Goal: Transaction & Acquisition: Purchase product/service

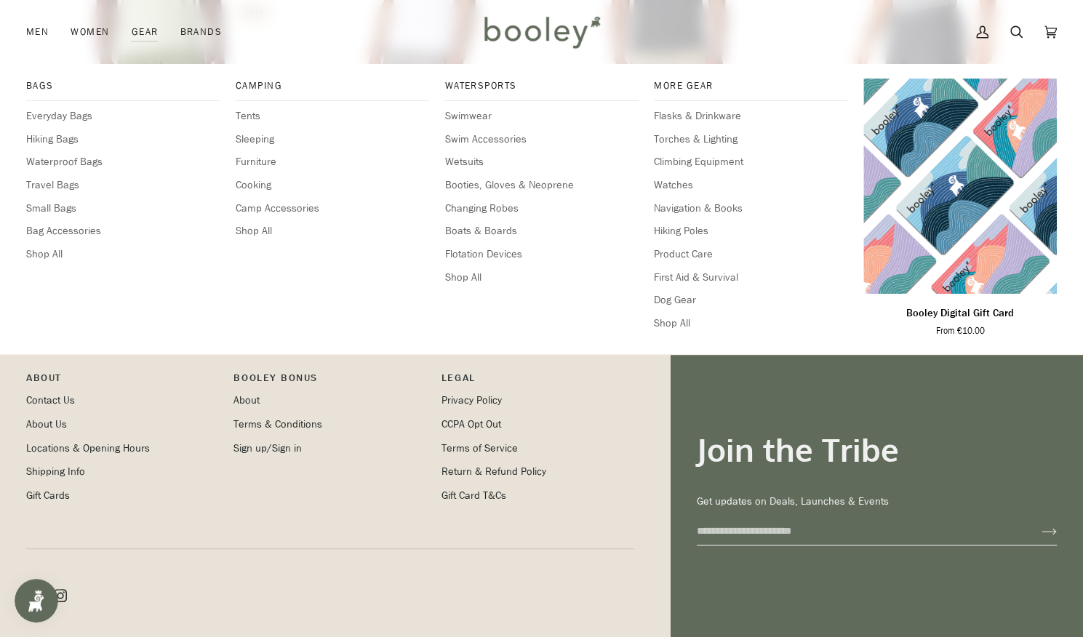
scroll to position [1067, 0]
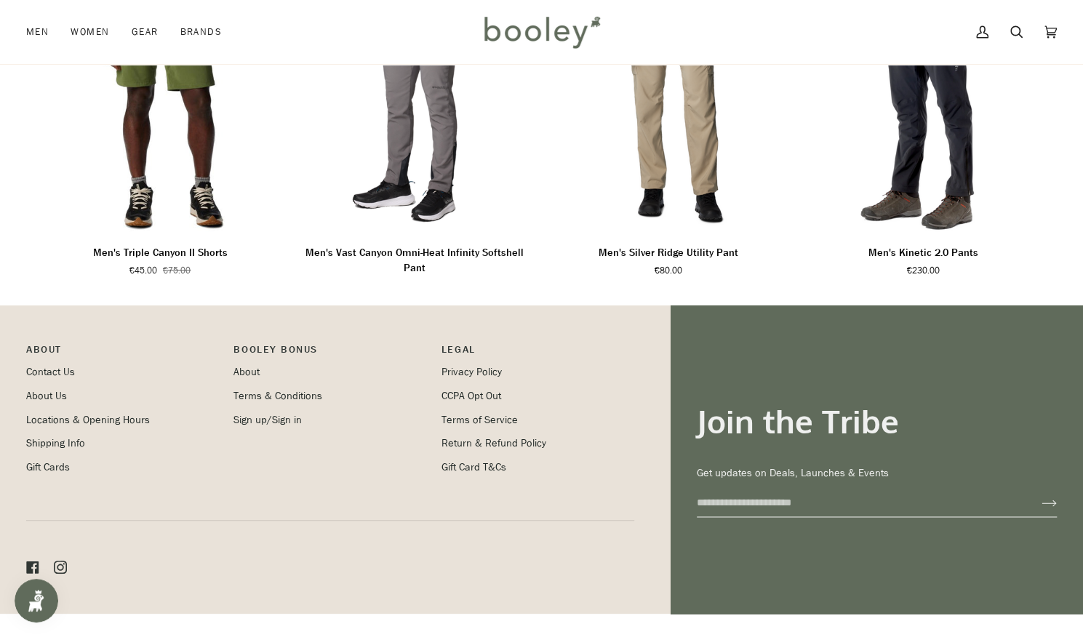
click at [511, 47] on img at bounding box center [541, 32] width 127 height 42
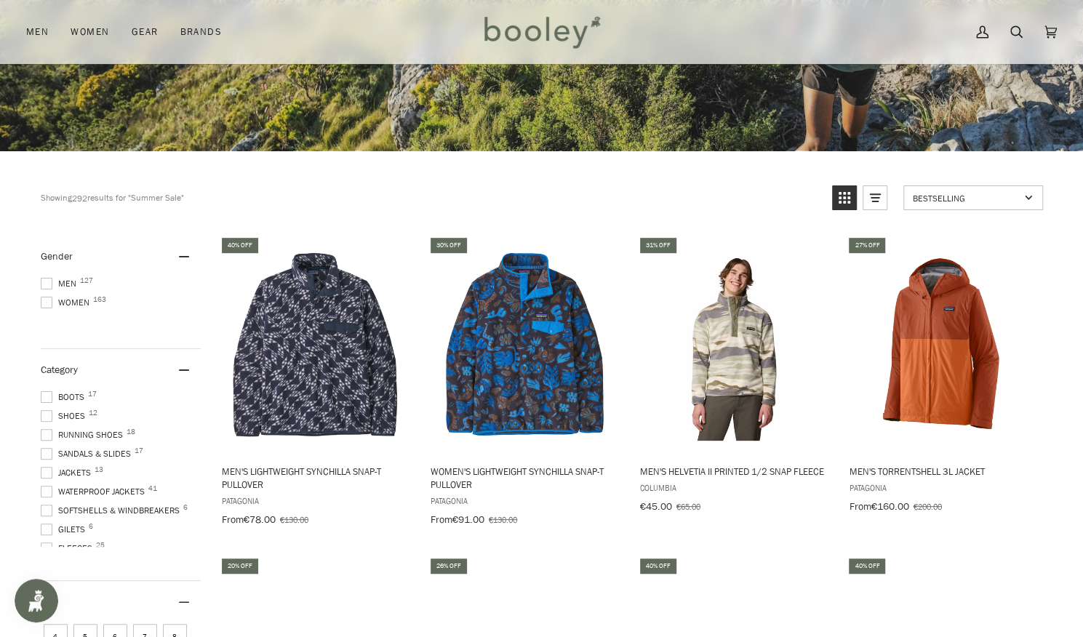
scroll to position [355, 0]
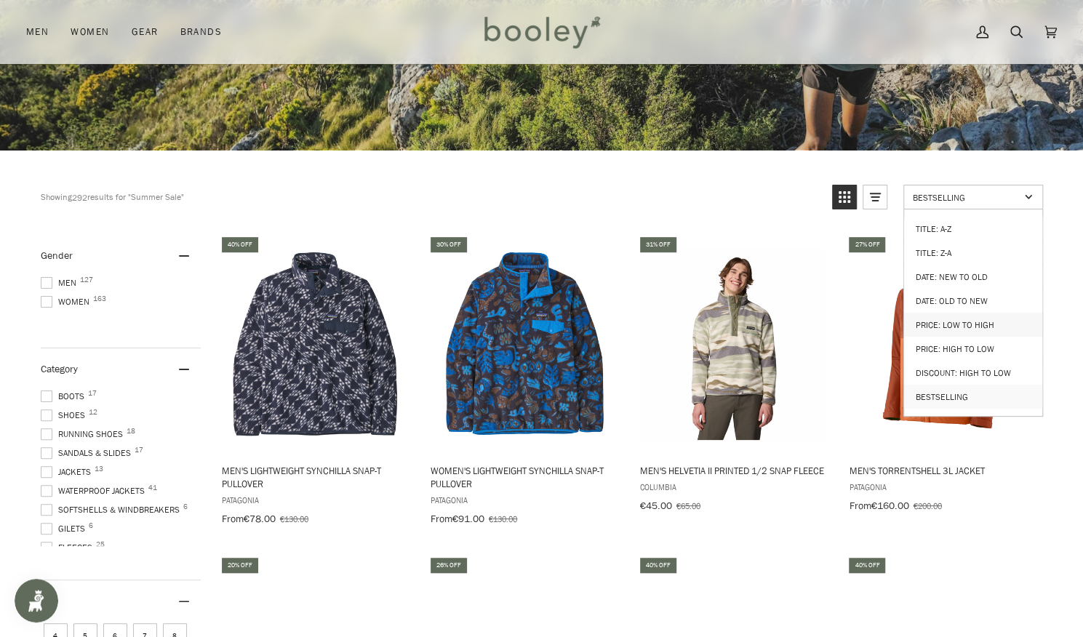
click at [970, 316] on link "Price: Low to High" at bounding box center [973, 325] width 138 height 24
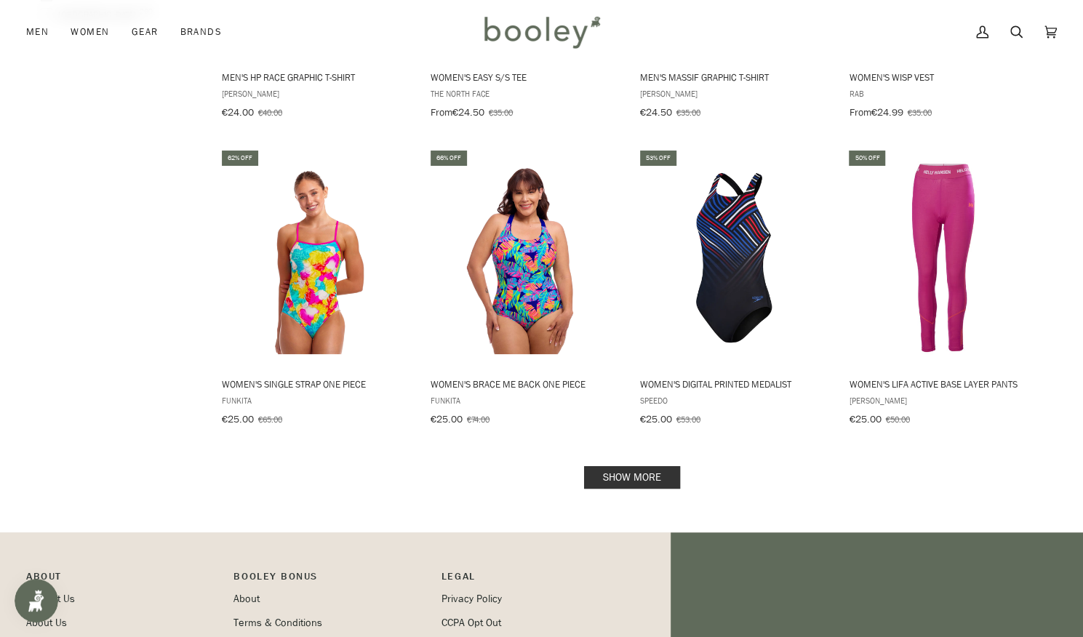
scroll to position [1927, 0]
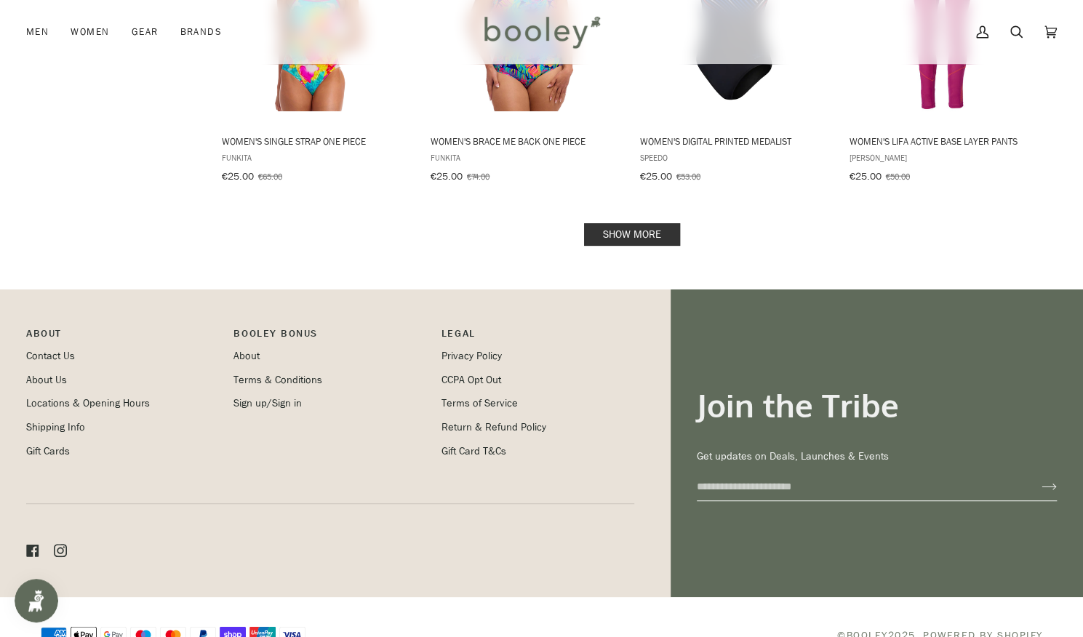
click at [669, 228] on link "Show more" at bounding box center [632, 234] width 96 height 23
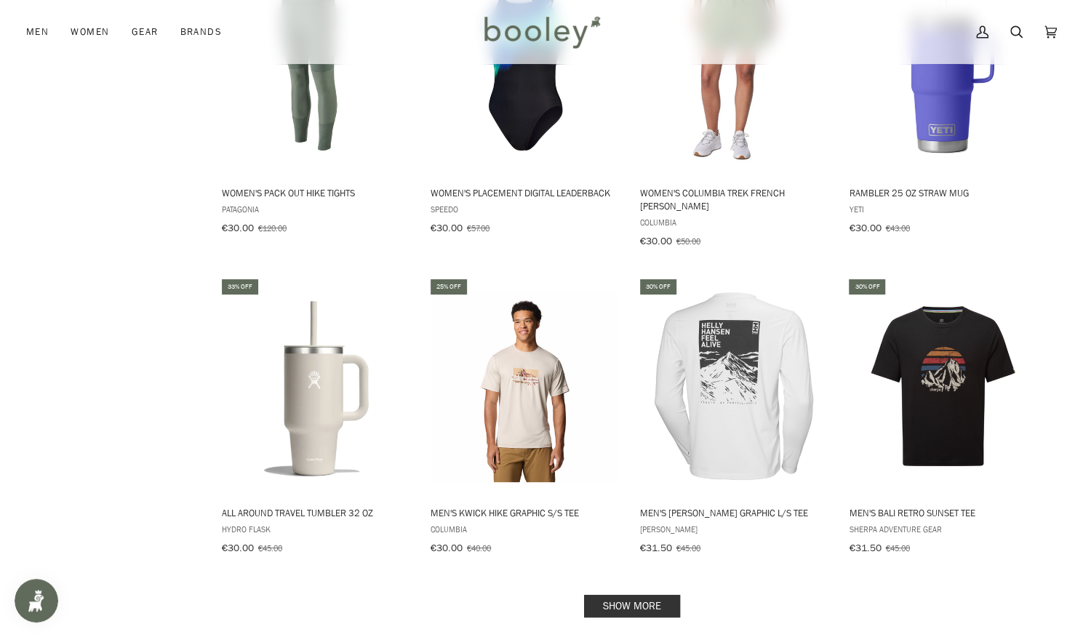
scroll to position [3157, 0]
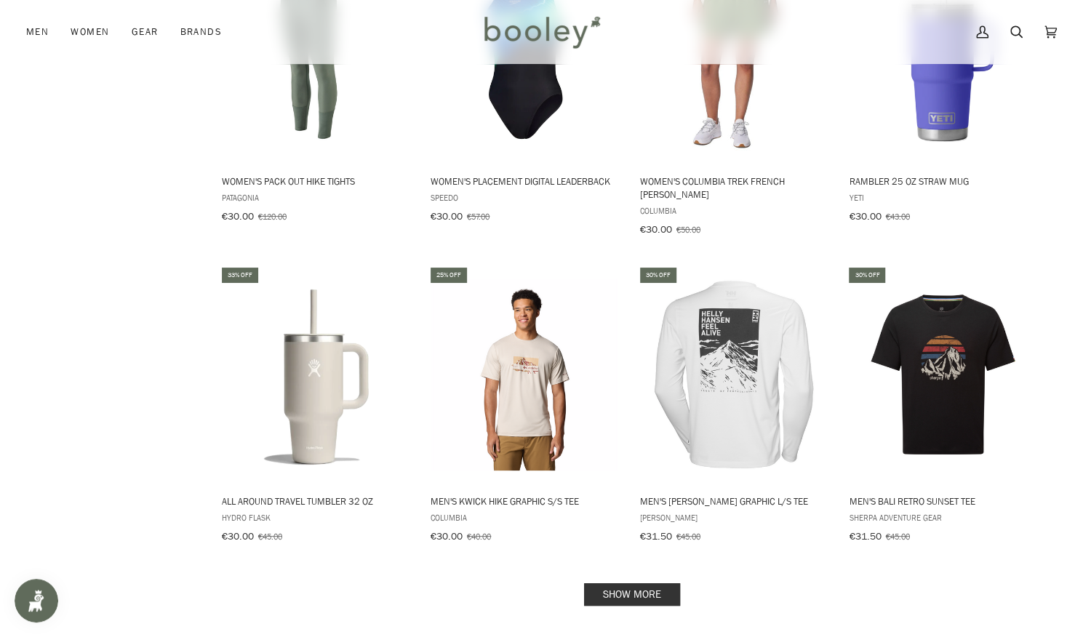
click at [605, 583] on link "Show more" at bounding box center [632, 594] width 96 height 23
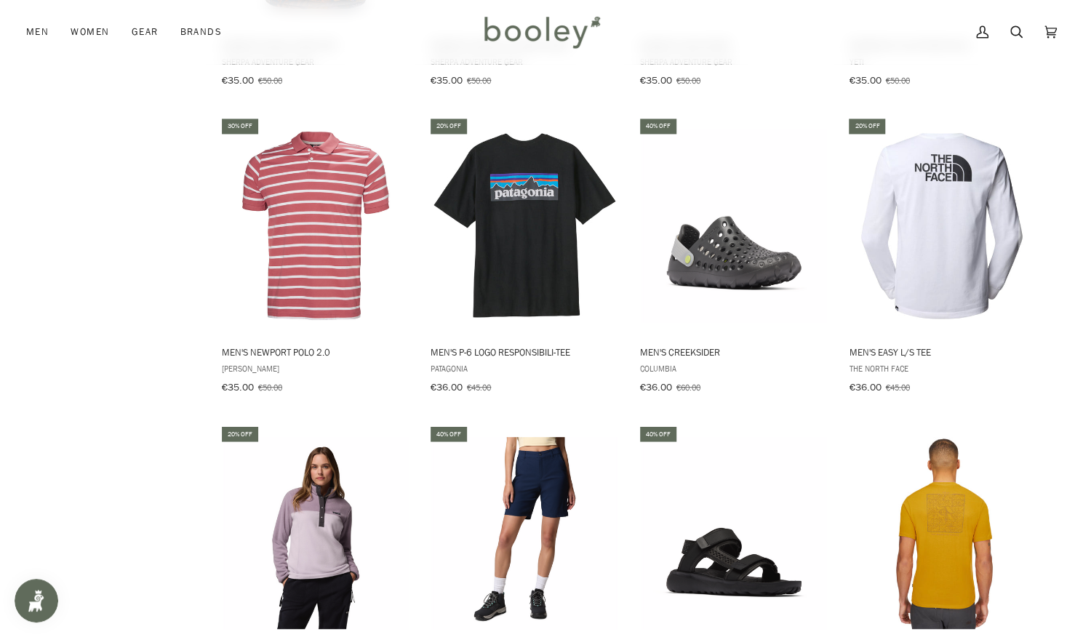
scroll to position [4549, 0]
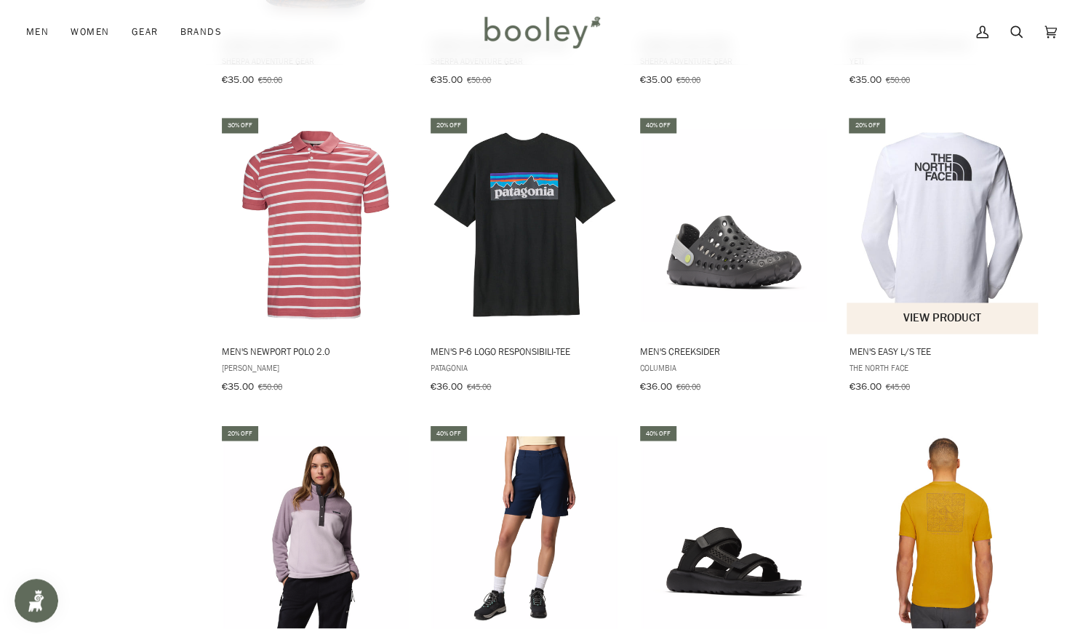
click at [941, 197] on img "Men's Easy L/S Tee" at bounding box center [943, 225] width 193 height 193
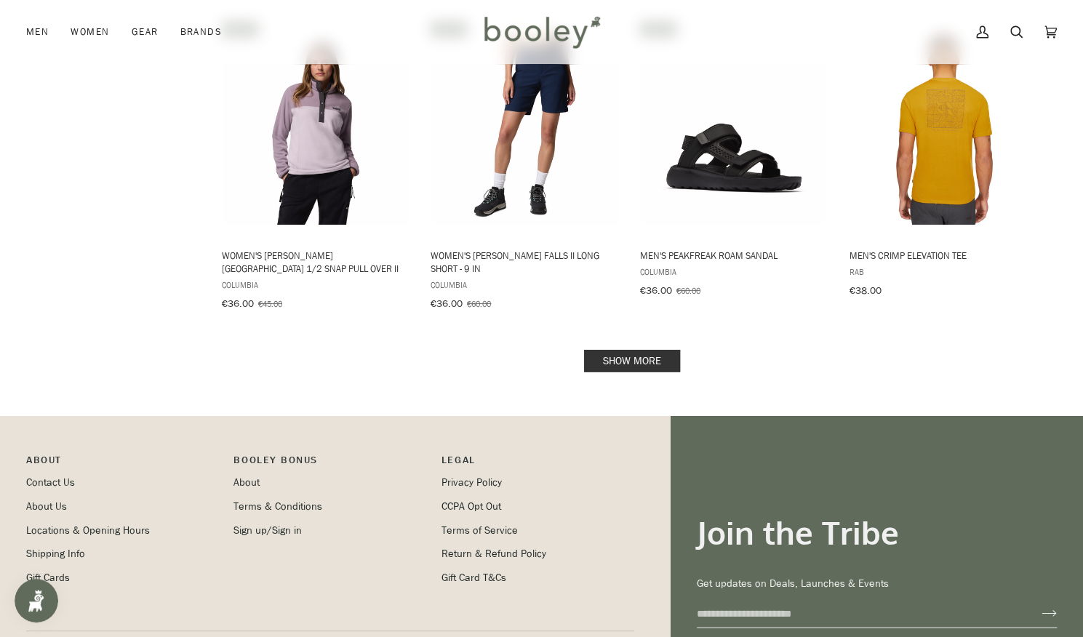
scroll to position [4956, 0]
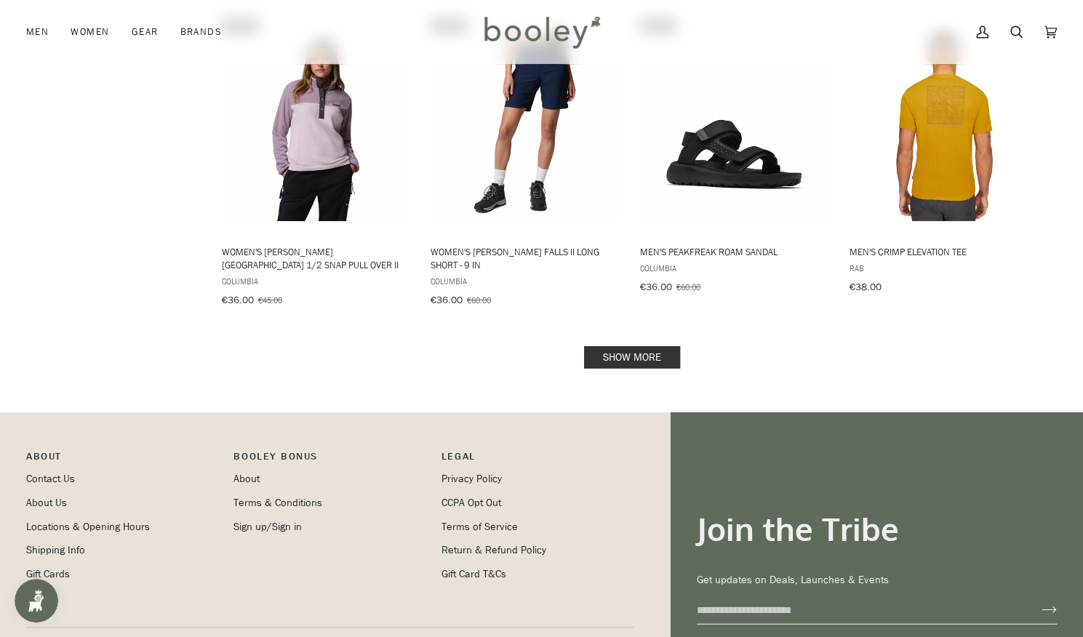
click at [631, 346] on link "Show more" at bounding box center [632, 357] width 96 height 23
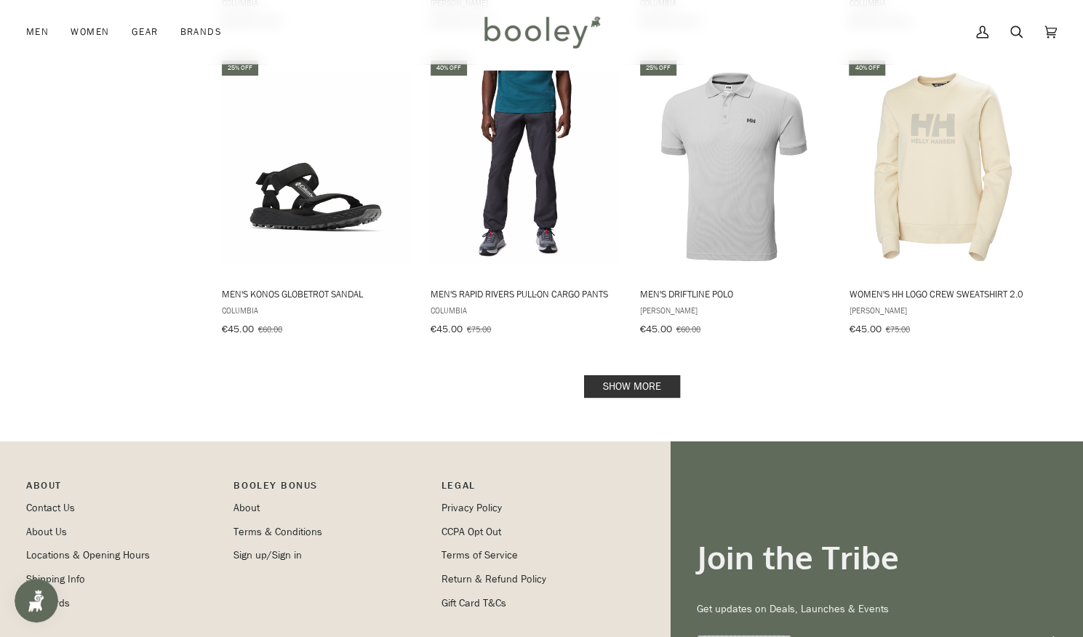
scroll to position [6478, 0]
click at [630, 375] on link "Show more" at bounding box center [632, 386] width 96 height 23
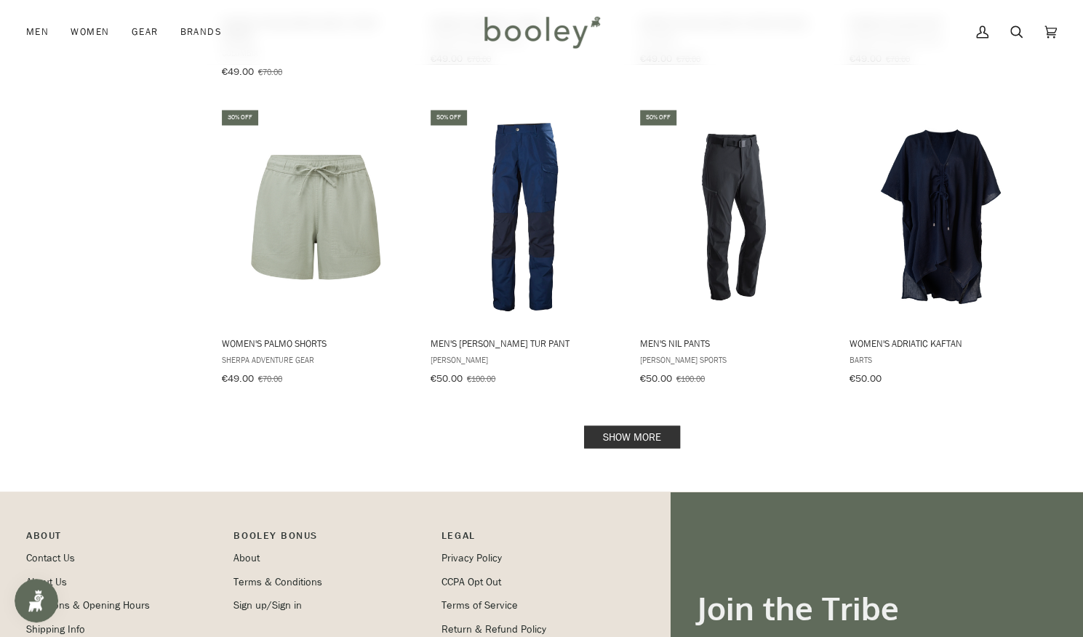
scroll to position [7978, 0]
click at [624, 425] on link "Show more" at bounding box center [632, 436] width 96 height 23
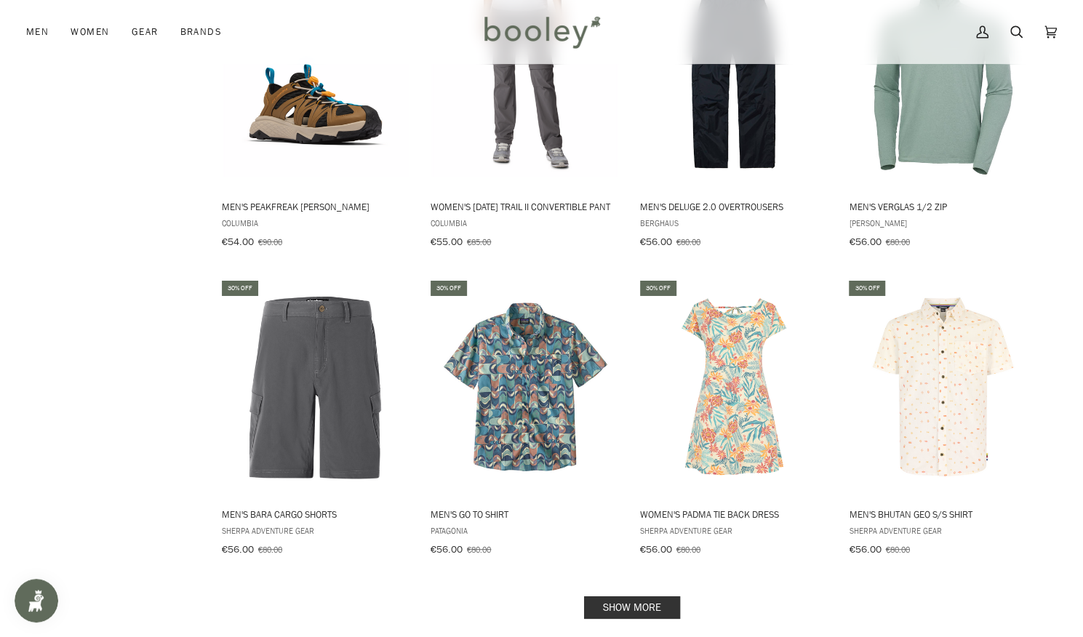
scroll to position [9373, 0]
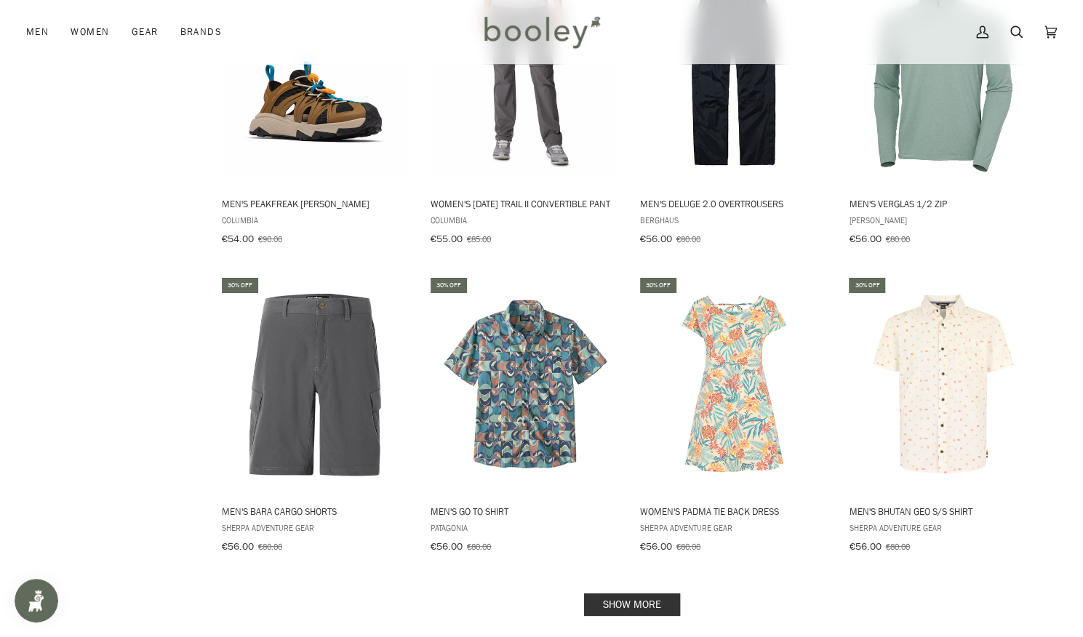
click at [643, 594] on link "Show more" at bounding box center [632, 605] width 96 height 23
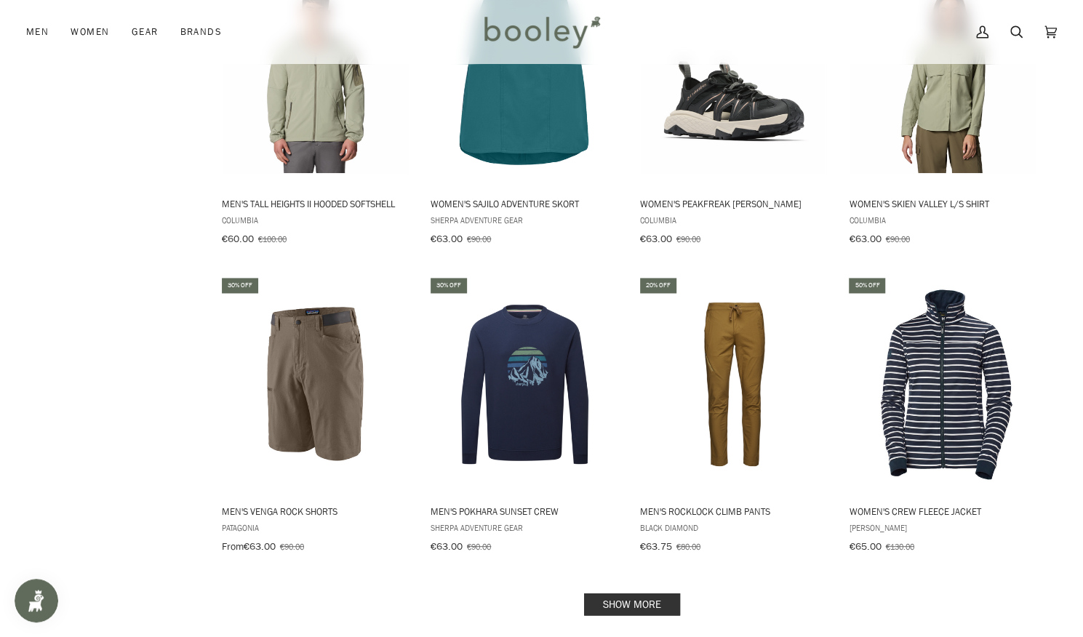
scroll to position [10946, 0]
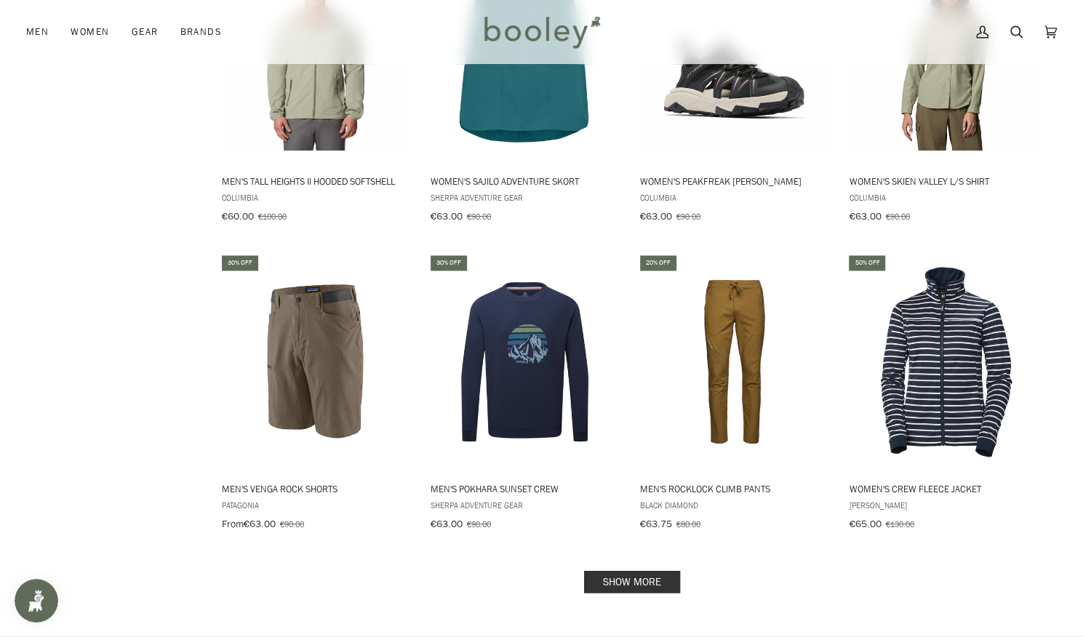
click at [620, 570] on link "Show more" at bounding box center [632, 581] width 96 height 23
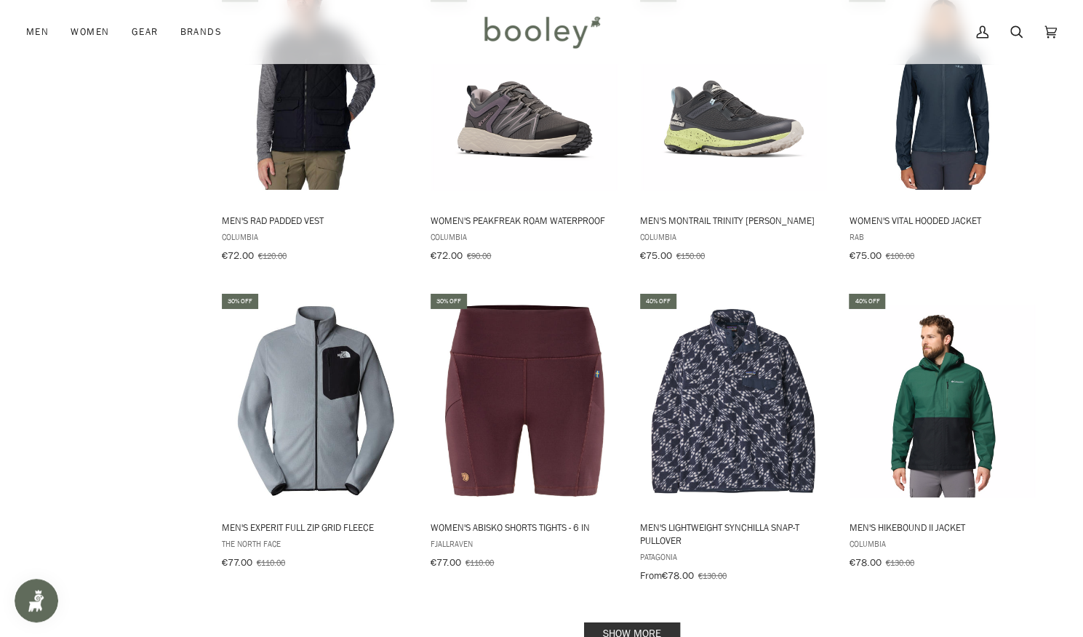
scroll to position [12471, 0]
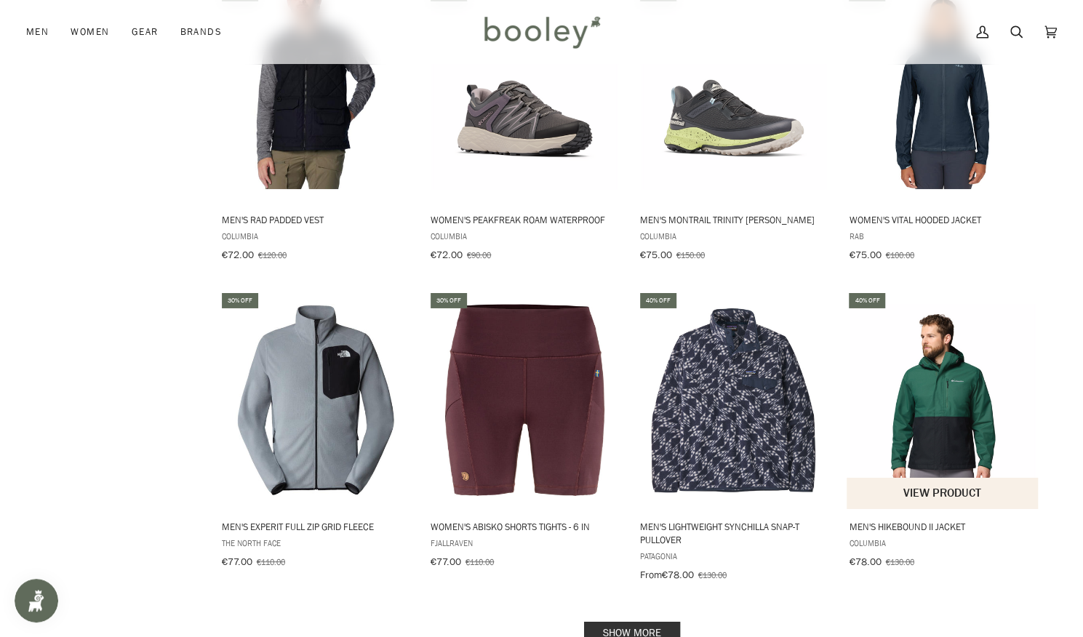
click at [957, 304] on img "Men's Hikebound II Jacket" at bounding box center [943, 400] width 193 height 193
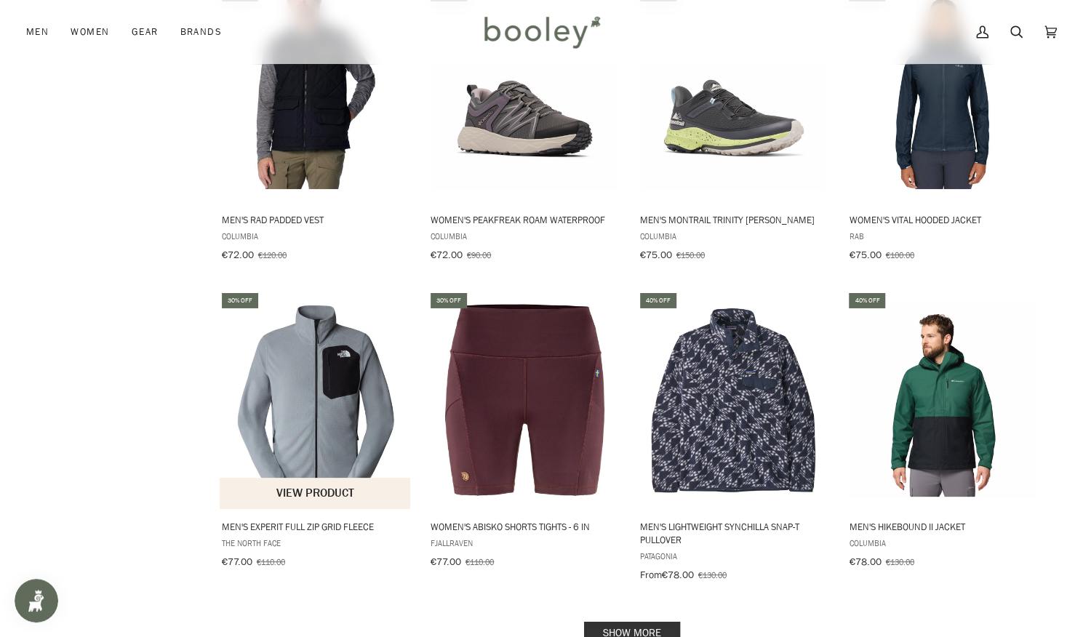
click at [314, 304] on img "Men's Experit Full Zip Grid Fleece" at bounding box center [316, 400] width 193 height 193
click at [639, 622] on link "Show more" at bounding box center [632, 633] width 96 height 23
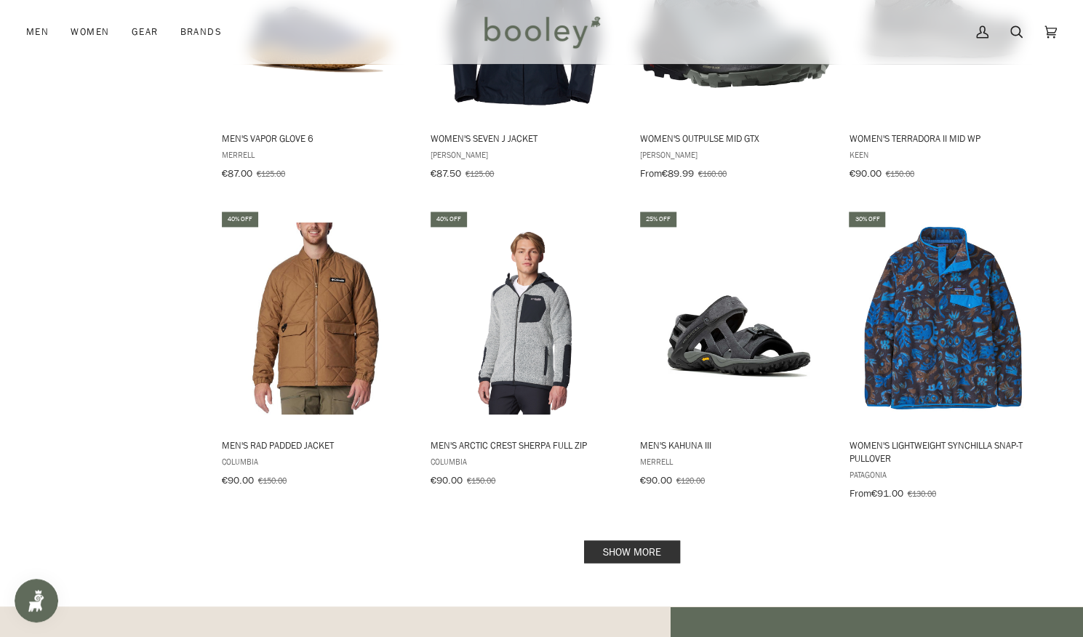
scroll to position [14116, 0]
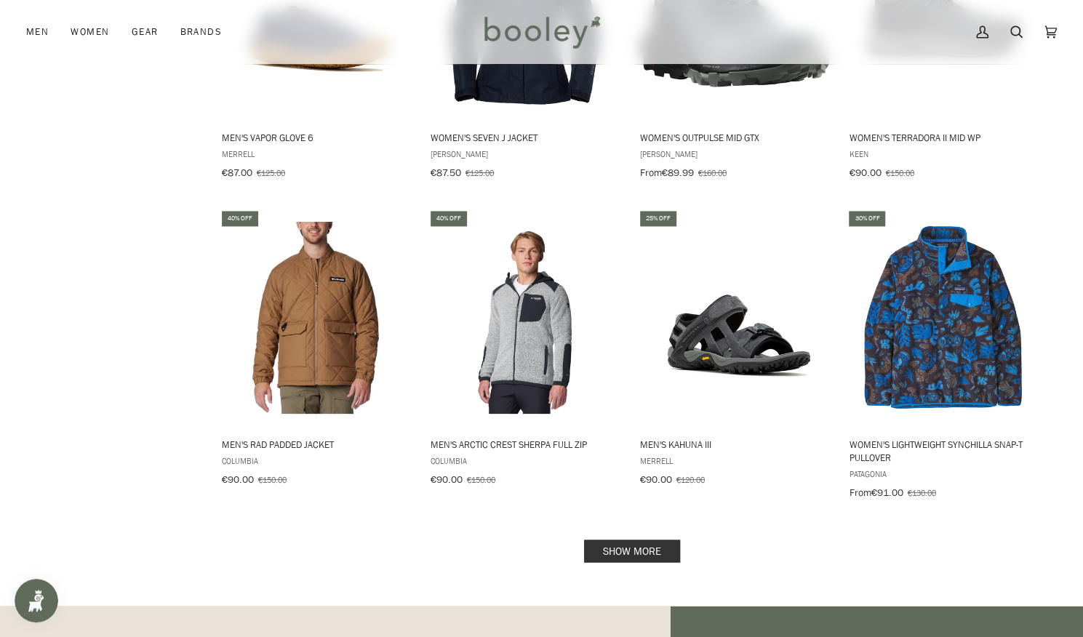
click at [607, 540] on link "Show more" at bounding box center [632, 551] width 96 height 23
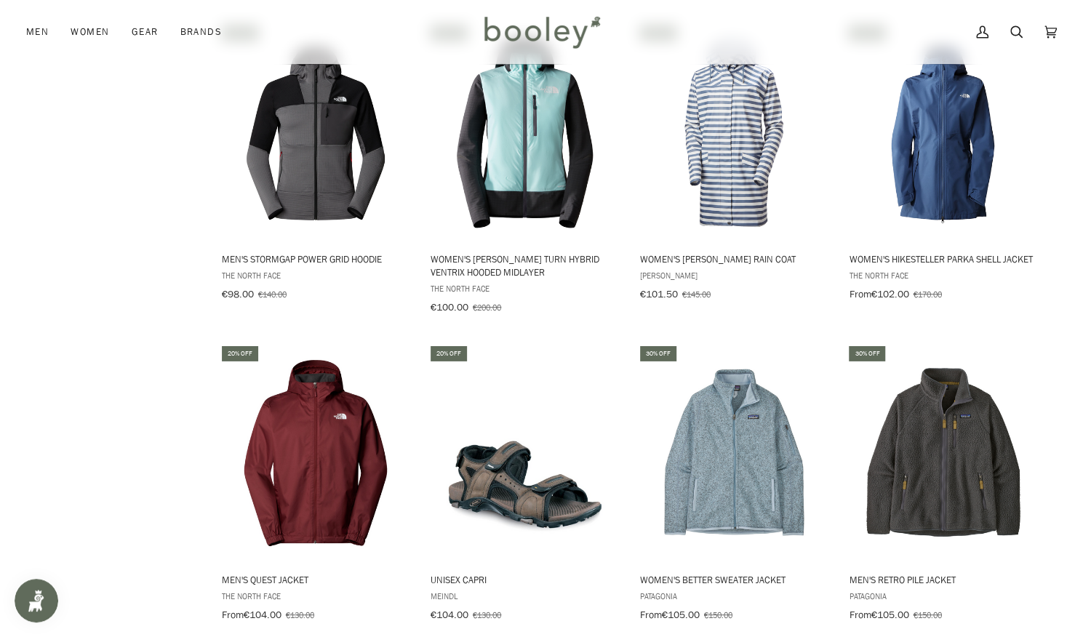
scroll to position [15622, 0]
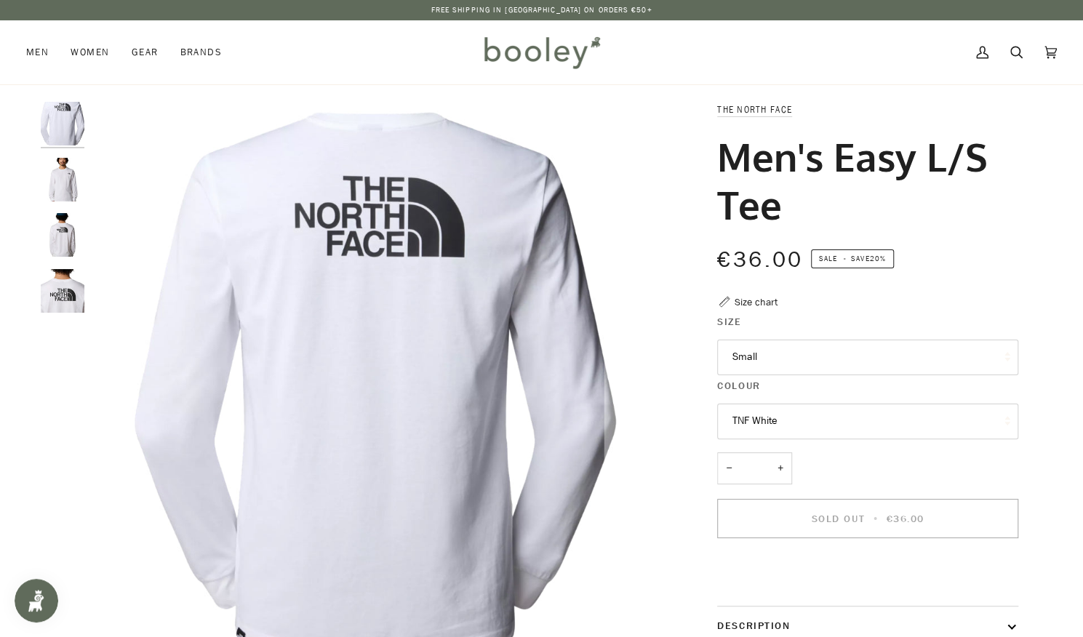
click at [842, 357] on button "Small" at bounding box center [867, 358] width 301 height 36
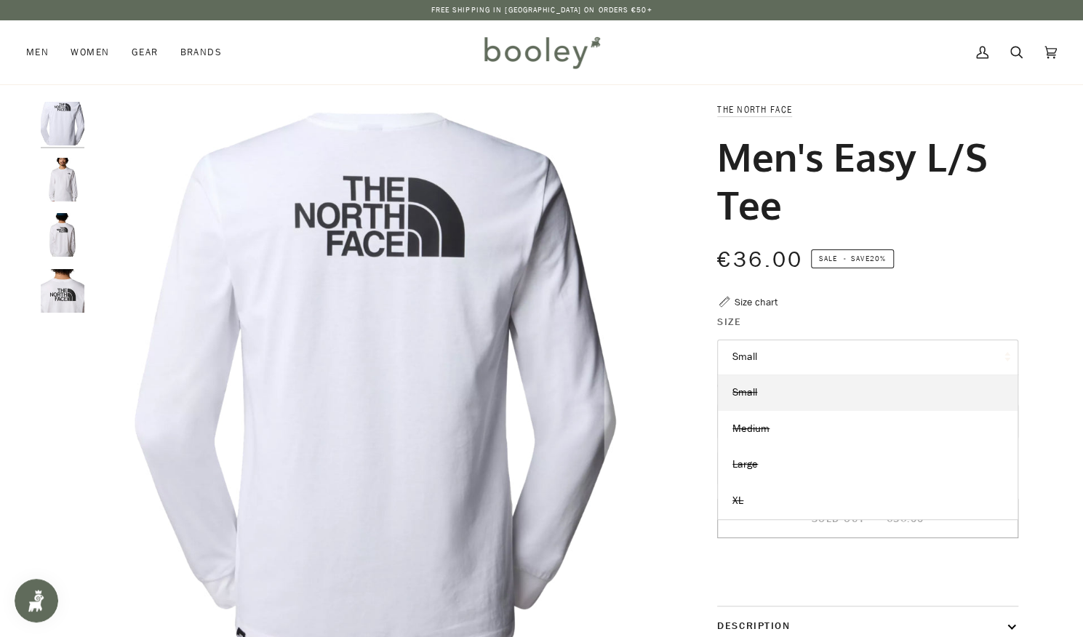
click at [842, 357] on button "Small" at bounding box center [867, 358] width 301 height 36
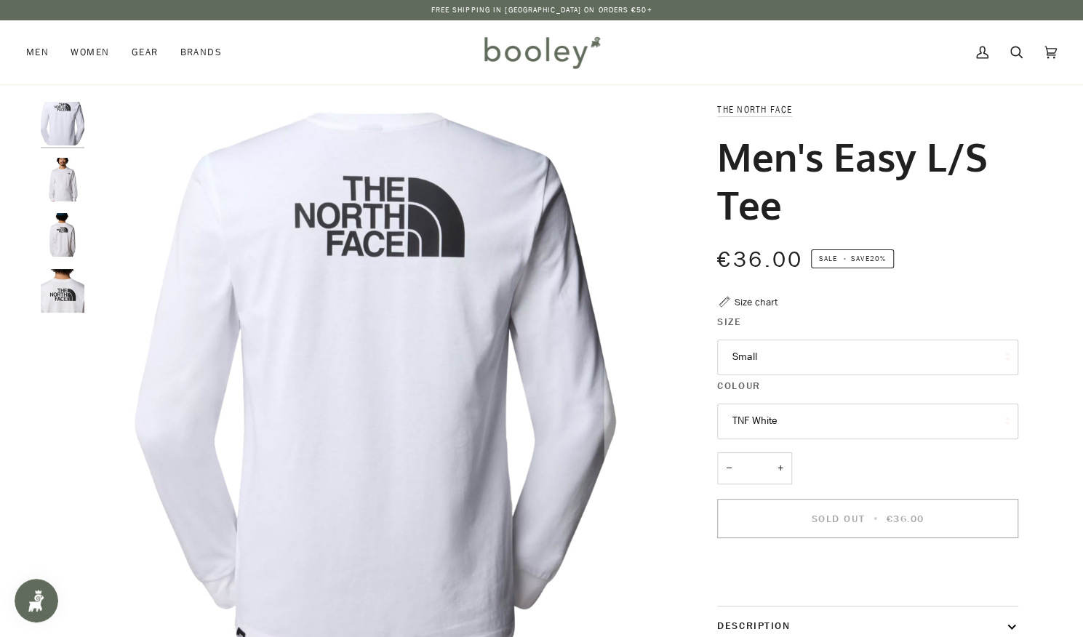
click at [842, 357] on button "Small" at bounding box center [867, 358] width 301 height 36
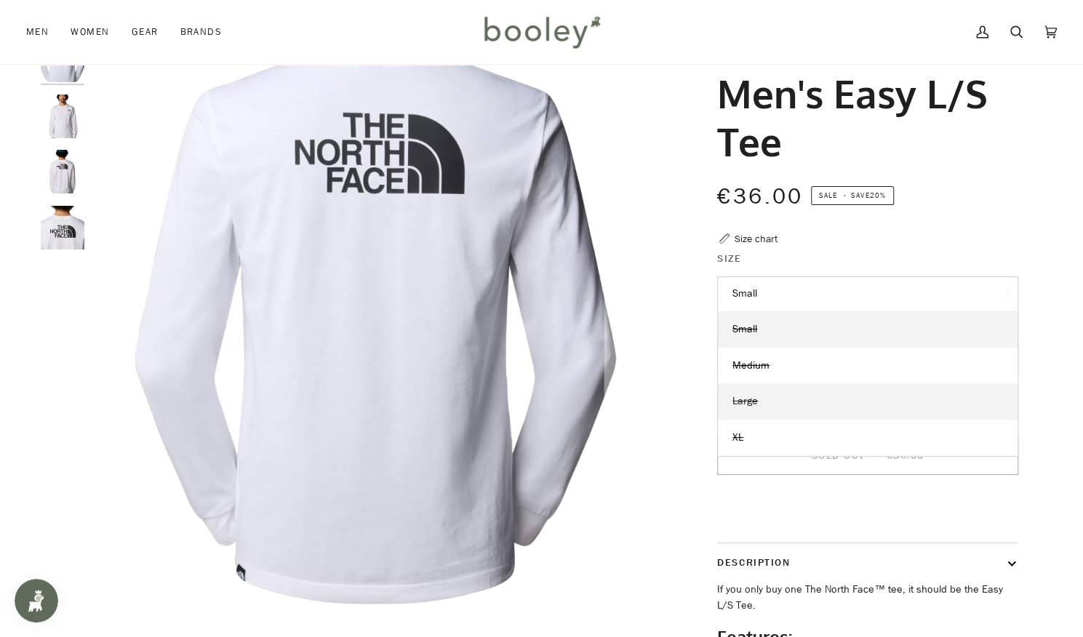
scroll to position [64, 0]
click at [1022, 240] on div "The North Face Men's Easy L/S Tee €36.00 Sale • Save 20% Size chart Size Small …" at bounding box center [855, 435] width 376 height 794
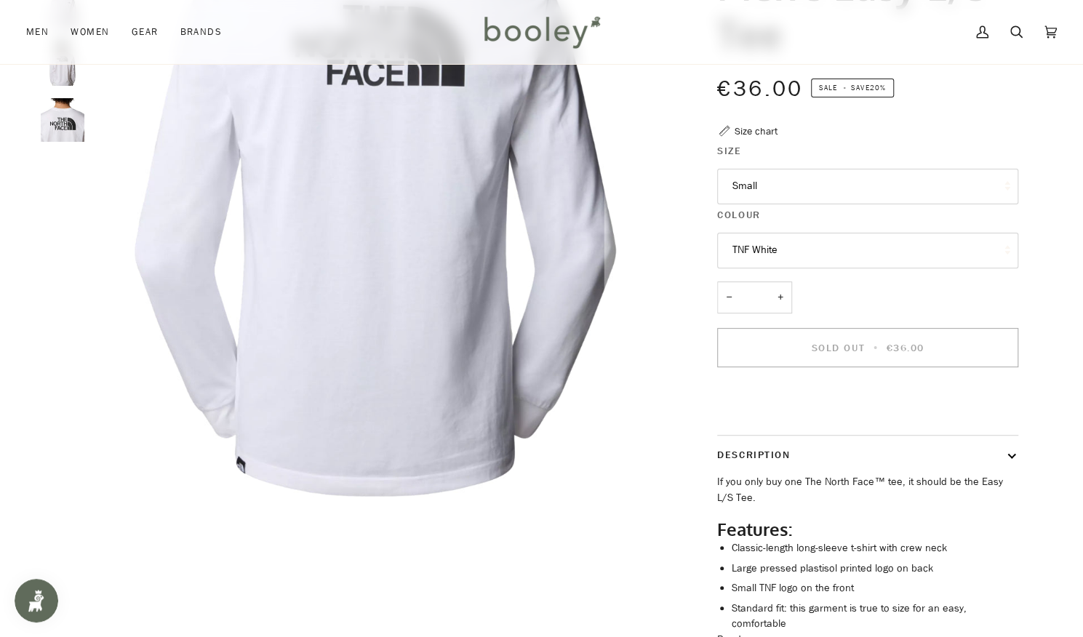
scroll to position [263, 0]
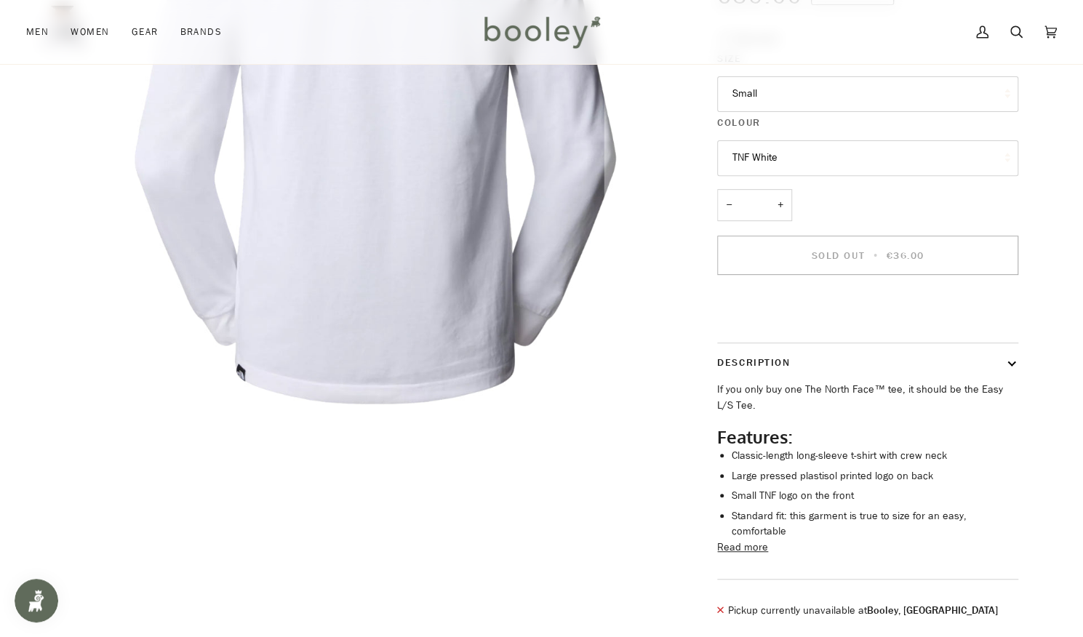
click at [901, 151] on button "TNF White" at bounding box center [867, 158] width 301 height 36
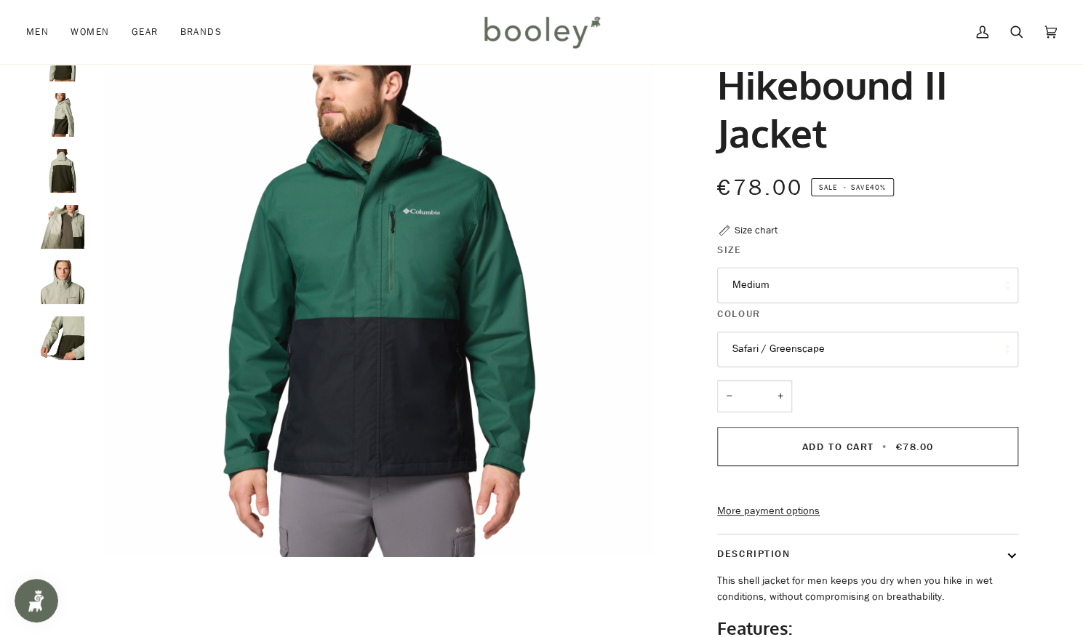
scroll to position [61, 0]
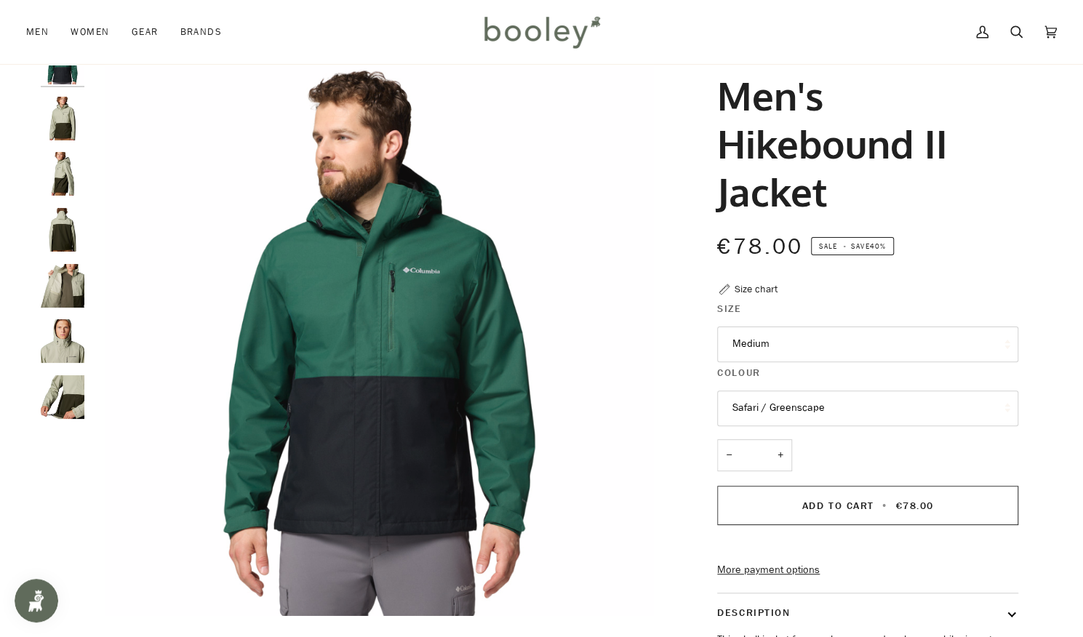
click at [64, 290] on img "Columbia Men's Hikebound II Jacket Safari / Greenscape - Booley Galway" at bounding box center [63, 286] width 44 height 44
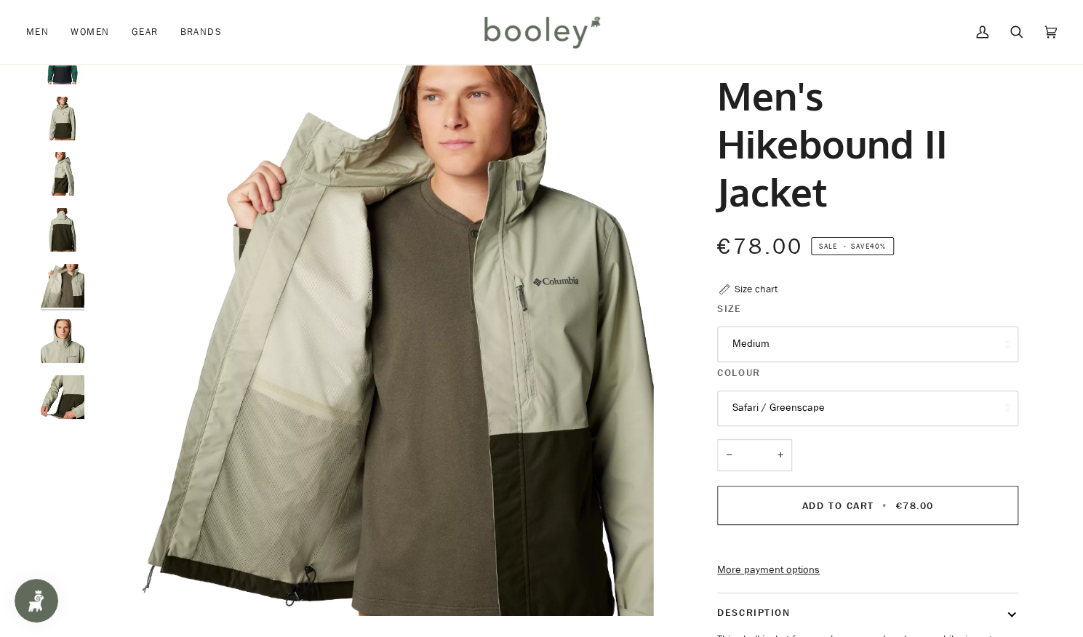
click at [52, 183] on img "Columbia Men's Hikebound II Jacket Safari / Greenscape - Booley Galway" at bounding box center [63, 174] width 44 height 44
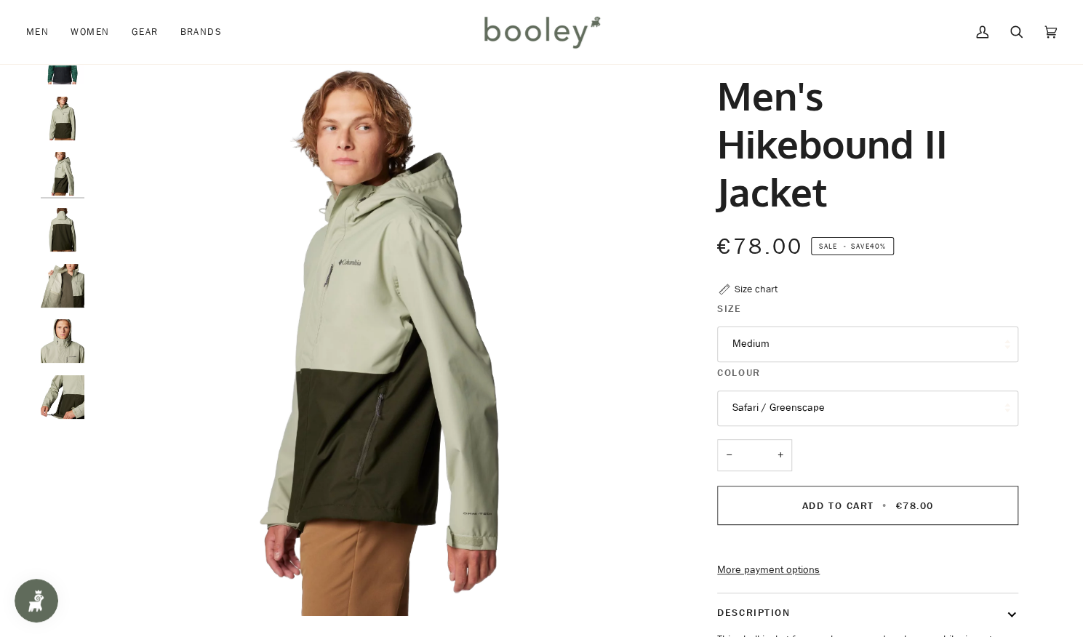
click at [67, 81] on img "Men's Hikebound II Jacket" at bounding box center [63, 63] width 44 height 44
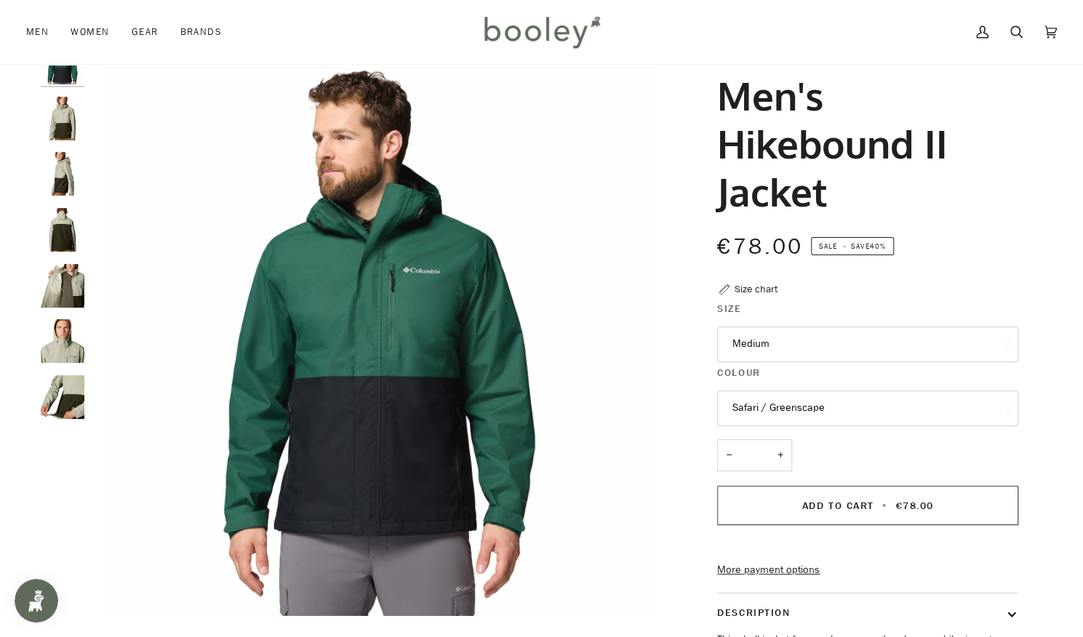
click at [851, 412] on button "Safari / Greenscape" at bounding box center [867, 409] width 301 height 36
click at [821, 352] on button "Medium" at bounding box center [867, 345] width 301 height 36
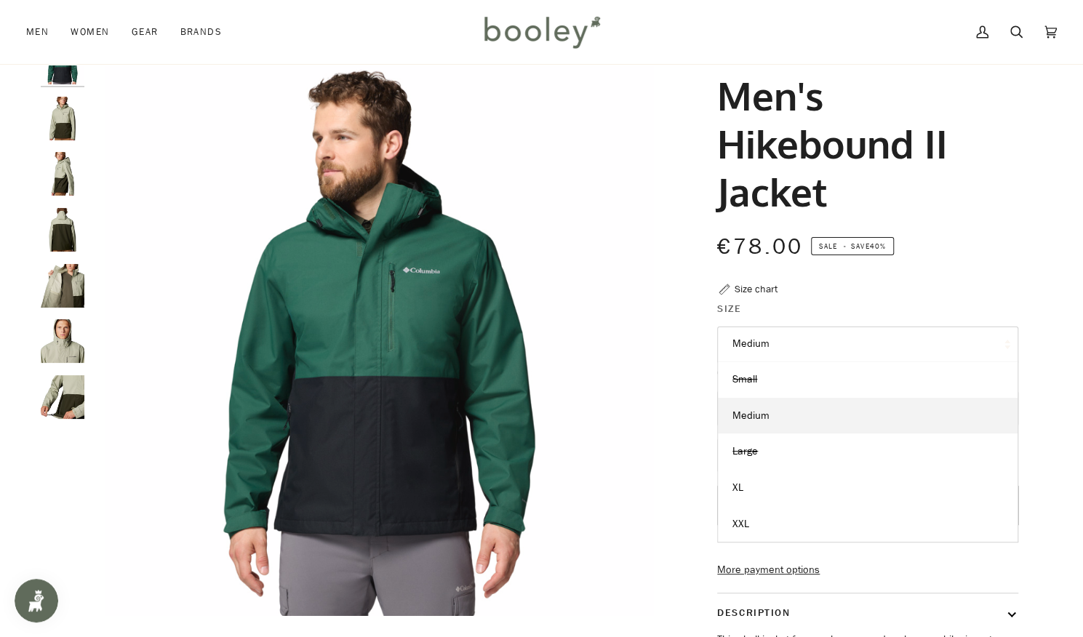
click at [797, 330] on button "Medium" at bounding box center [867, 345] width 301 height 36
